Goal: Task Accomplishment & Management: Manage account settings

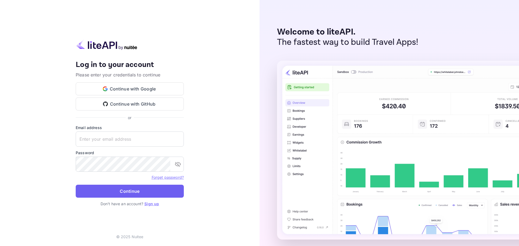
type input "[EMAIL_ADDRESS][DOMAIN_NAME]"
click at [134, 194] on button "Continue" at bounding box center [130, 191] width 108 height 13
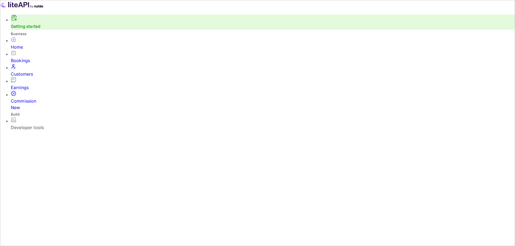
scroll to position [84, 136]
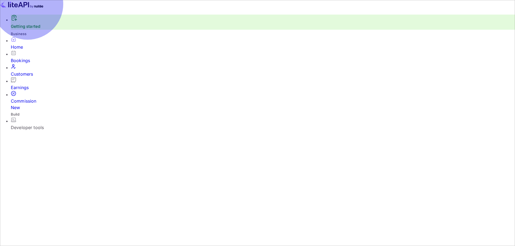
click at [31, 62] on div "Bookings" at bounding box center [263, 60] width 505 height 6
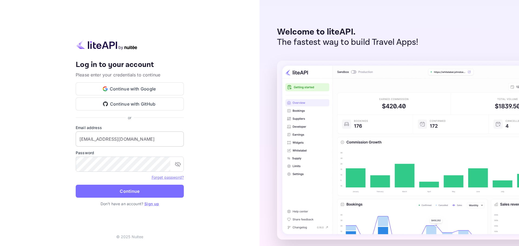
click at [144, 137] on input "[EMAIL_ADDRESS][DOMAIN_NAME]" at bounding box center [130, 139] width 108 height 15
type input "[EMAIL_ADDRESS][DOMAIN_NAME]"
click at [130, 191] on button "Continue" at bounding box center [130, 191] width 108 height 13
